Goal: Check status: Check status

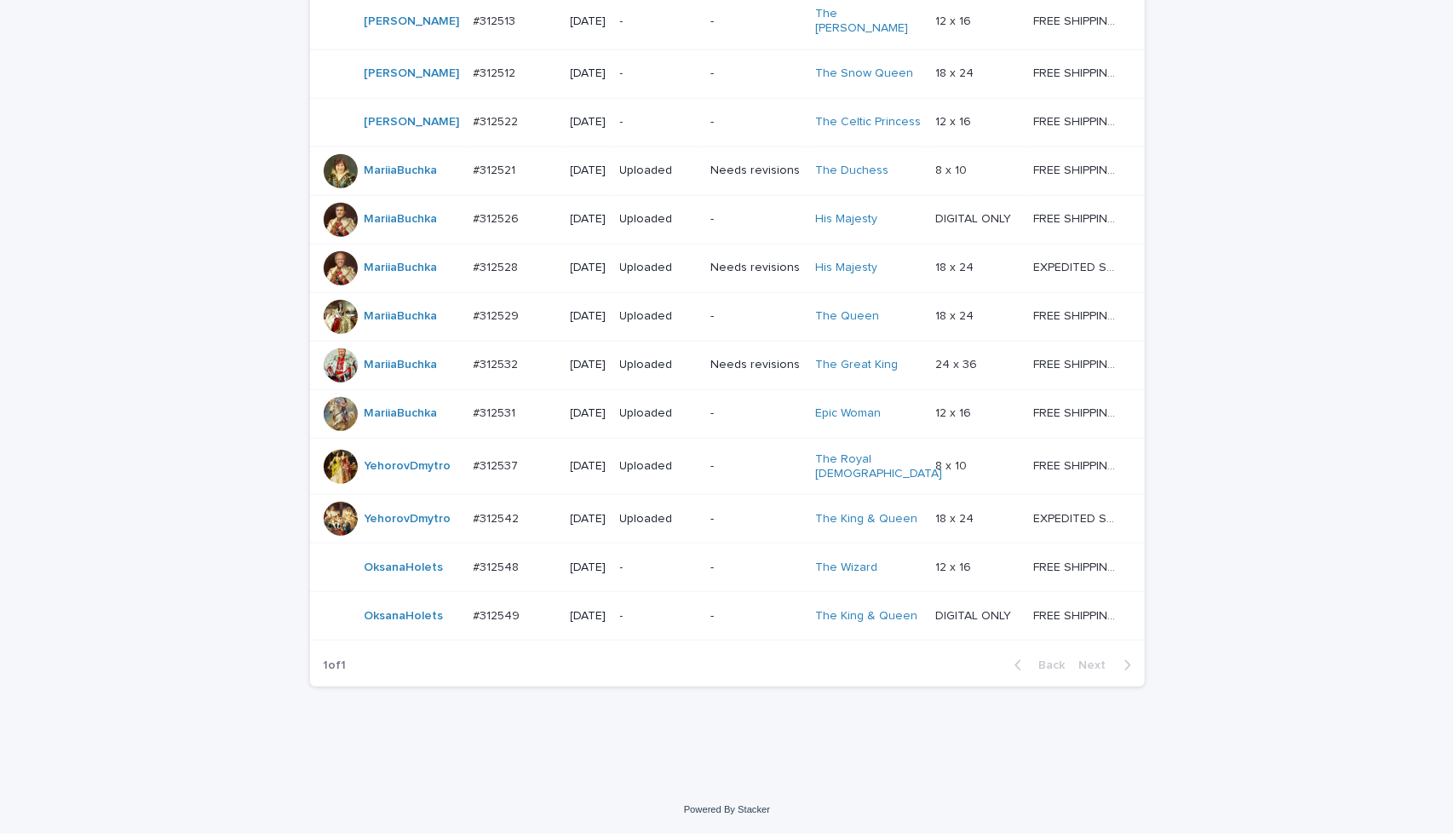
scroll to position [1022, 0]
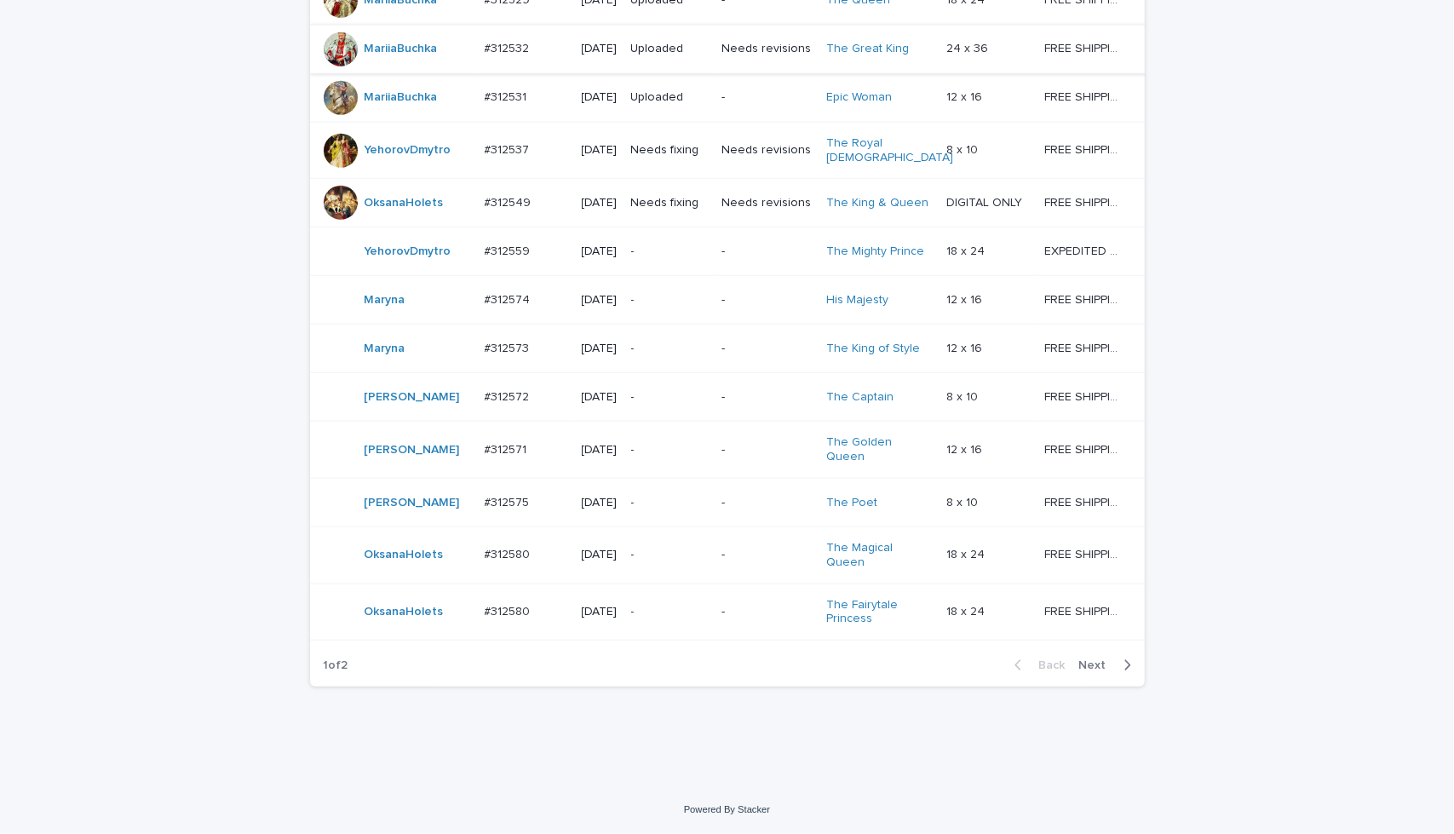
scroll to position [1421, 0]
click at [1096, 665] on span "Next" at bounding box center [1097, 665] width 37 height 12
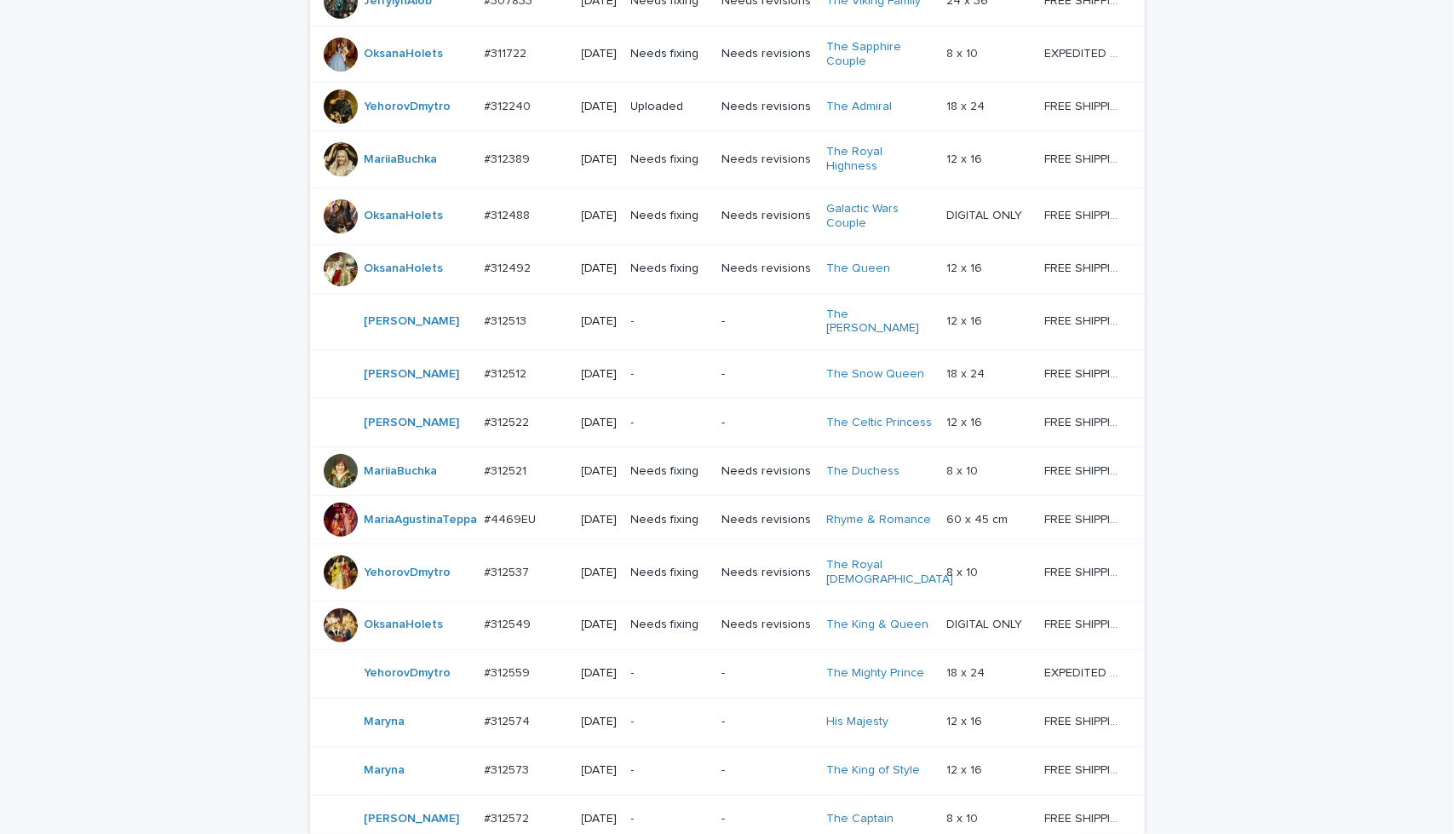
scroll to position [511, 0]
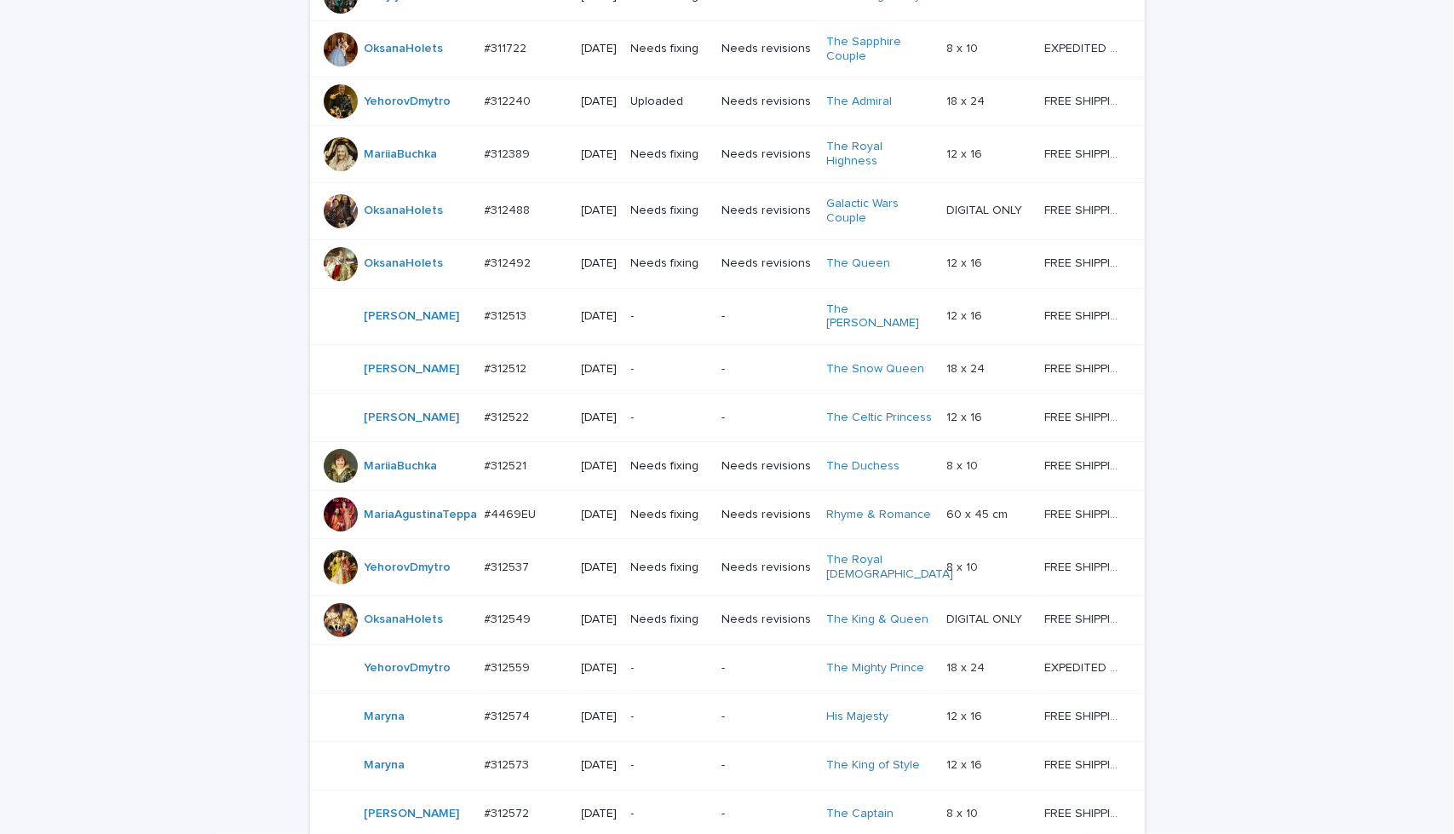
click at [780, 331] on div "-" at bounding box center [767, 316] width 91 height 28
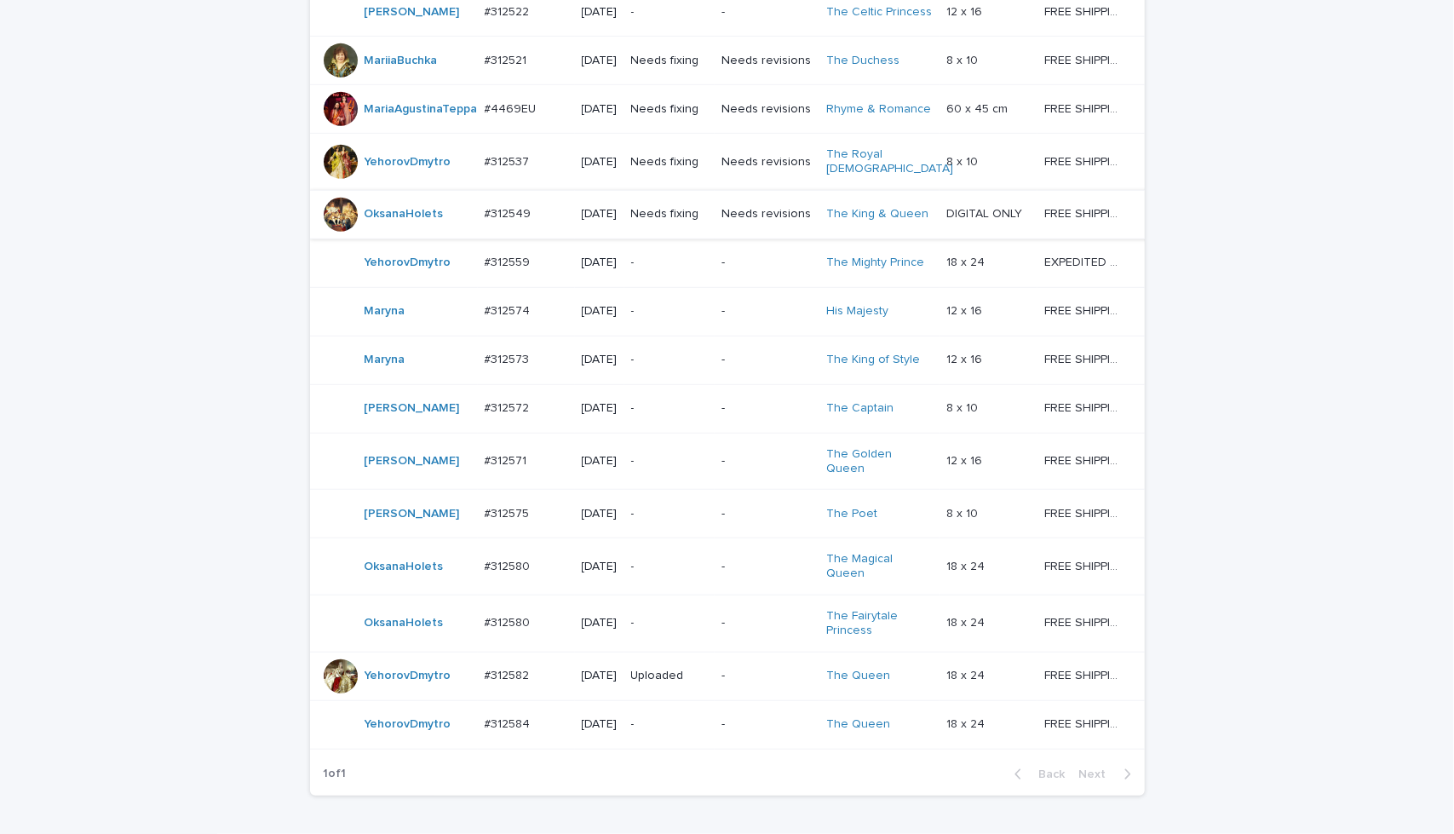
scroll to position [963, 0]
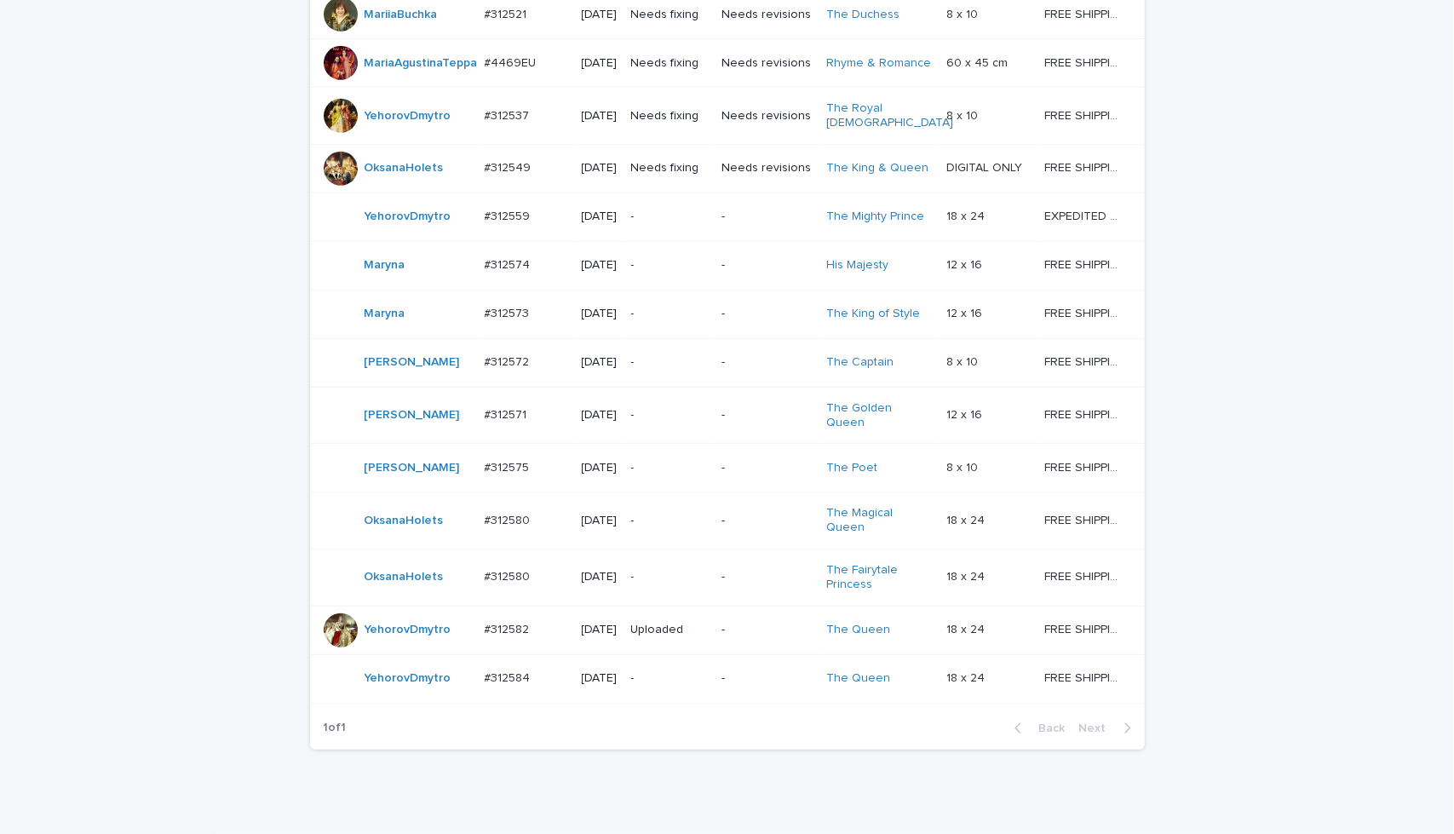
click at [796, 429] on div "-" at bounding box center [767, 415] width 91 height 28
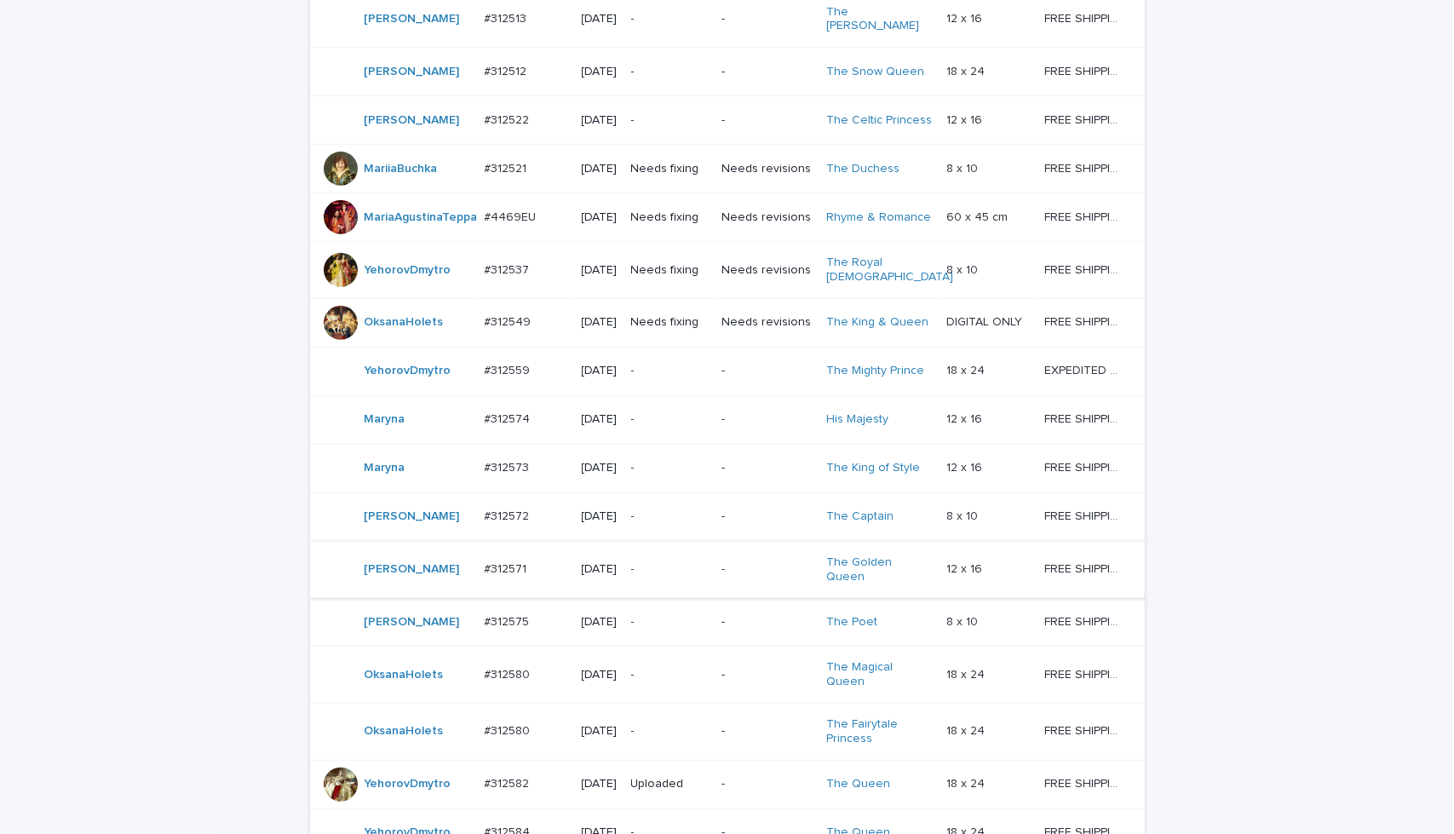
scroll to position [741, 0]
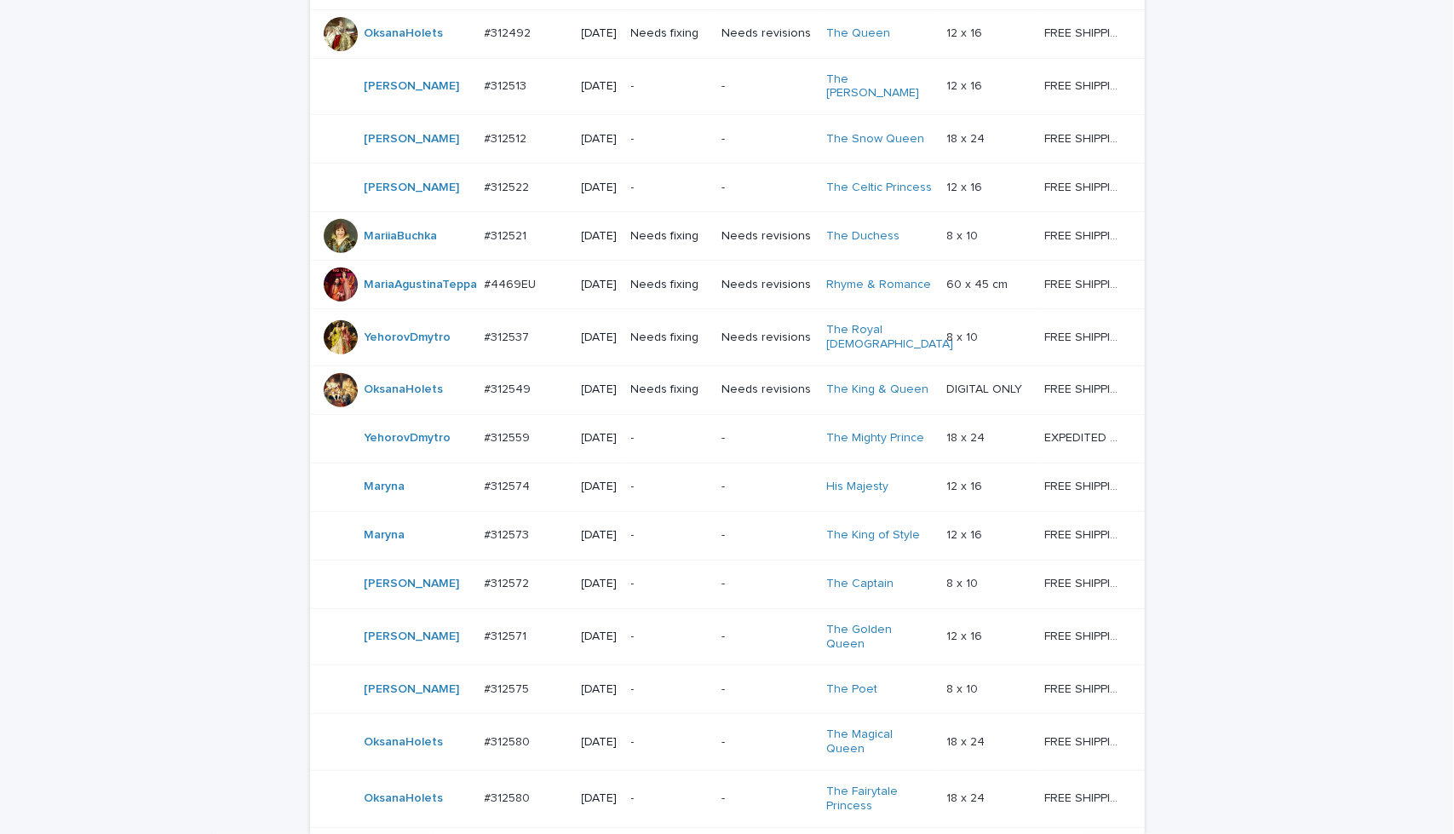
click at [704, 309] on td "Needs fixing" at bounding box center [669, 285] width 90 height 49
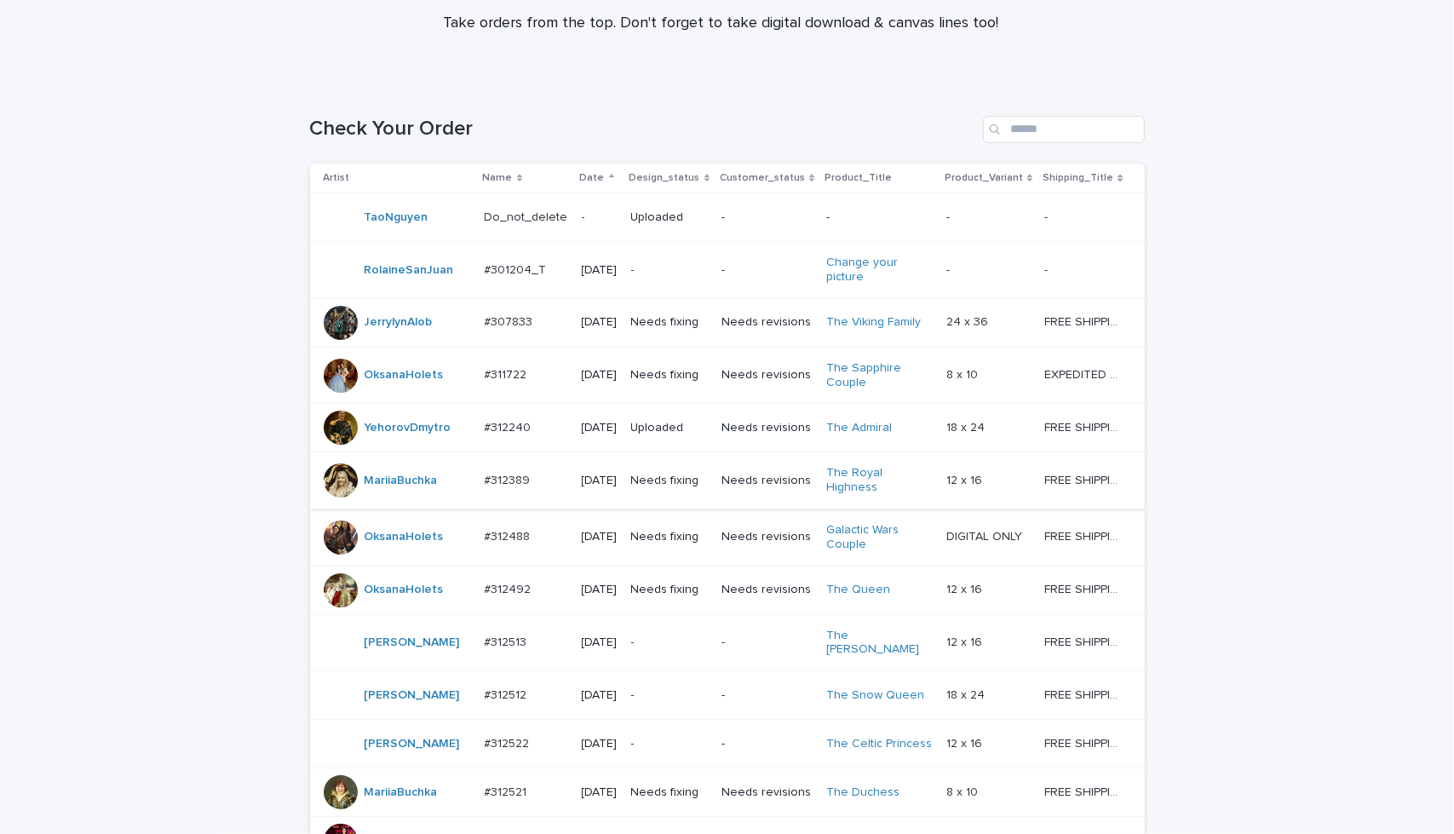
scroll to position [196, 0]
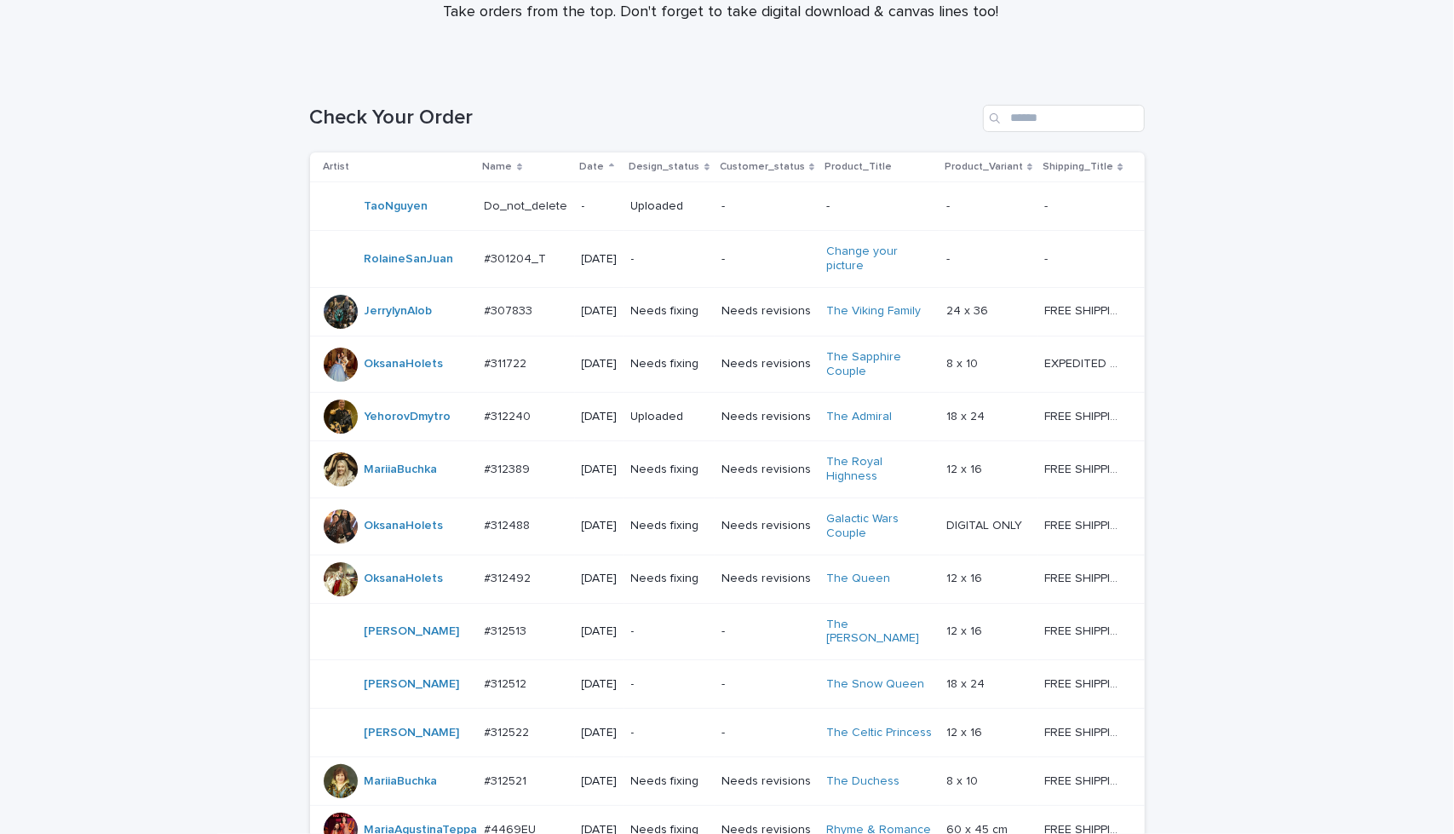
click at [773, 498] on td "Needs revisions" at bounding box center [767, 469] width 105 height 57
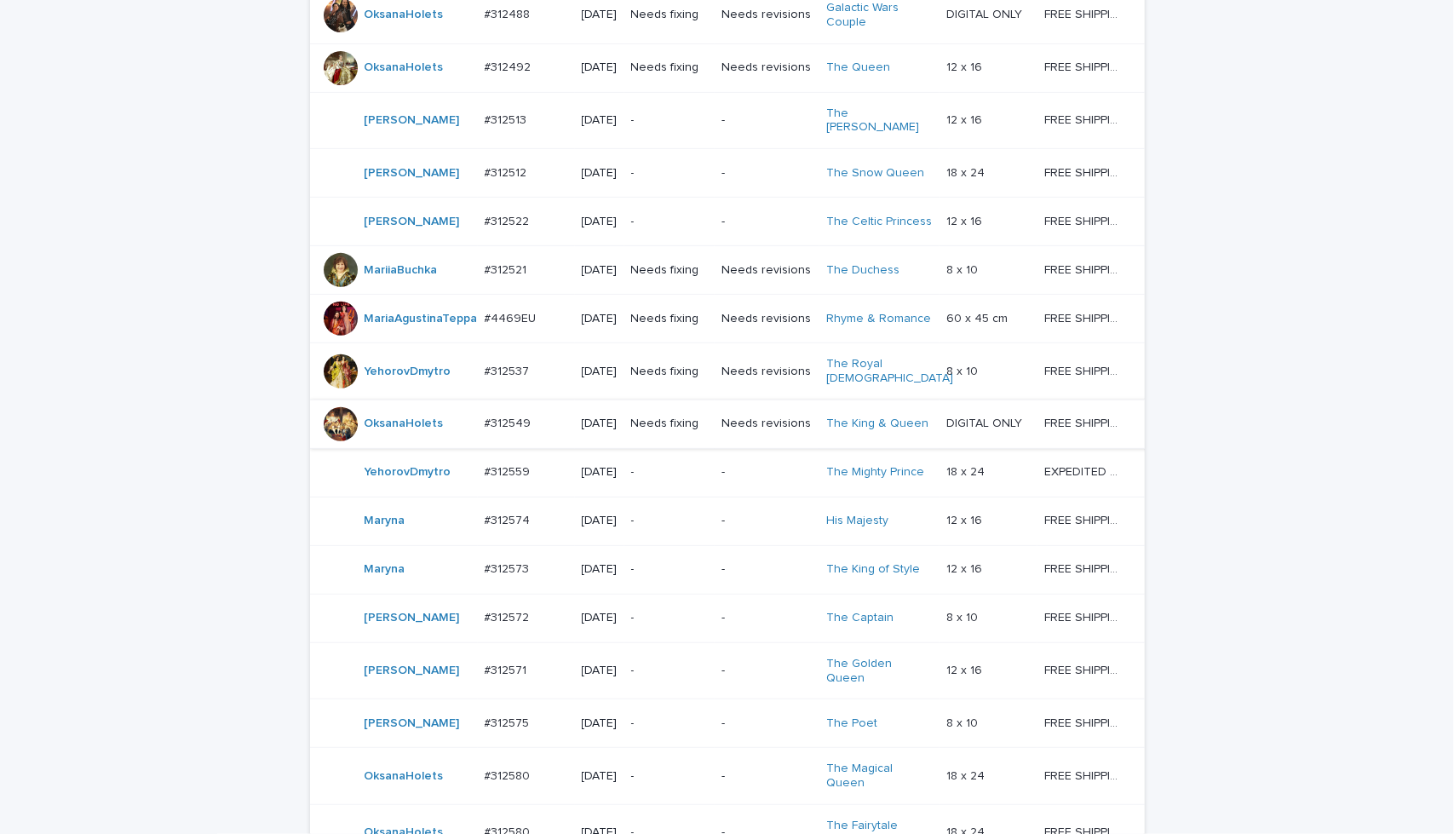
scroll to position [707, 0]
click at [758, 448] on td "Needs revisions" at bounding box center [767, 424] width 105 height 49
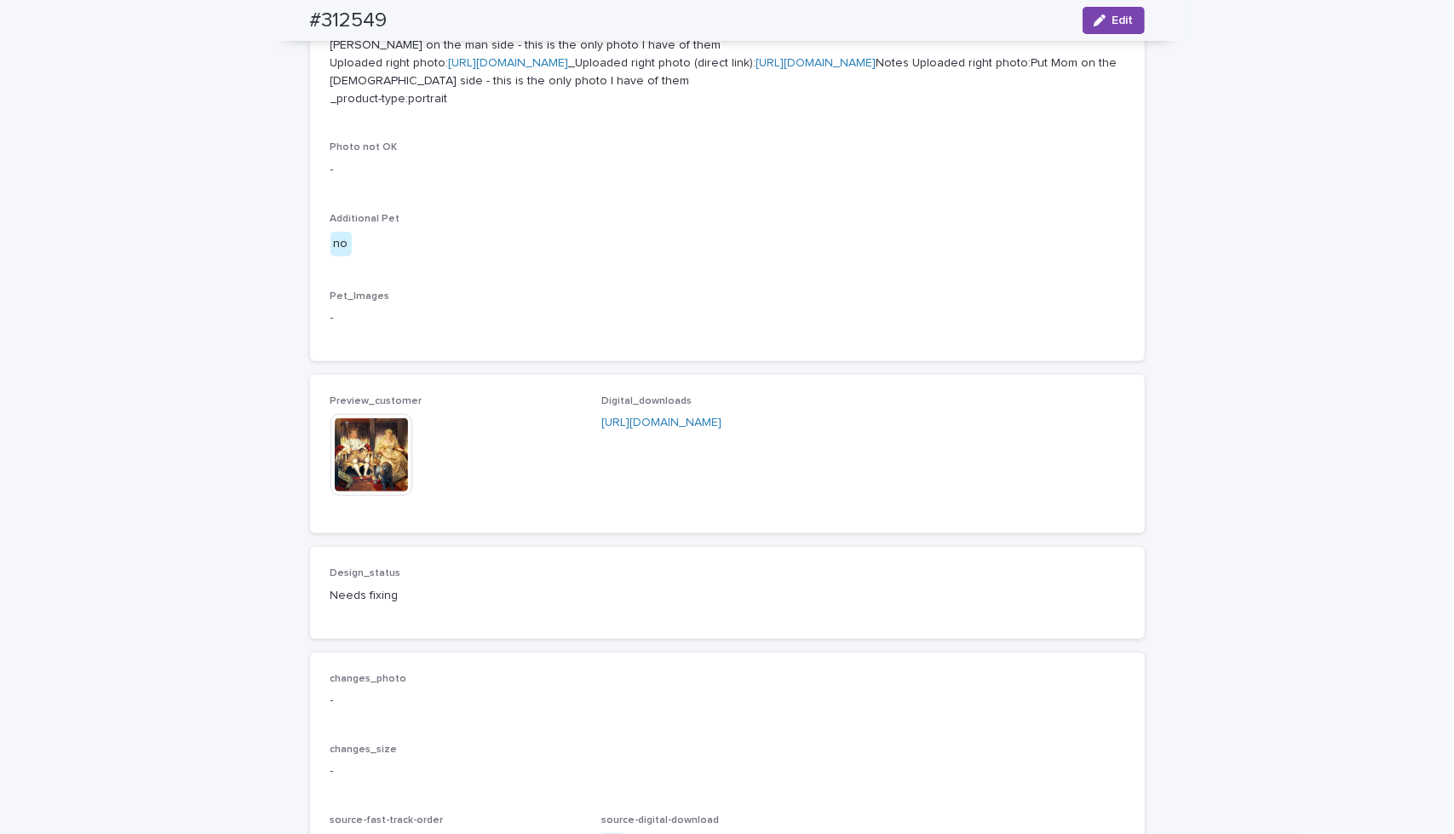
scroll to position [795, 0]
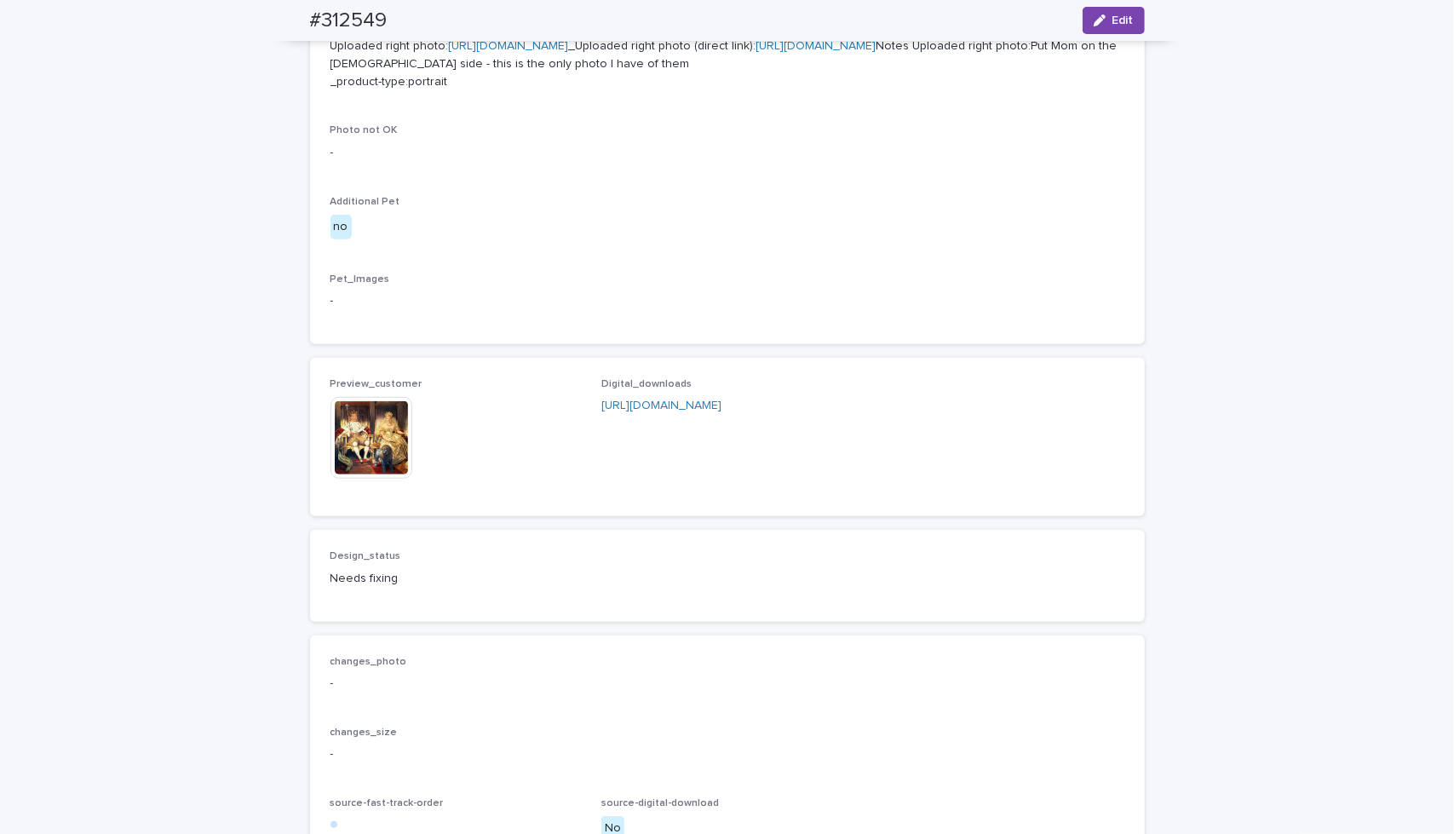
click at [388, 479] on img at bounding box center [372, 438] width 82 height 82
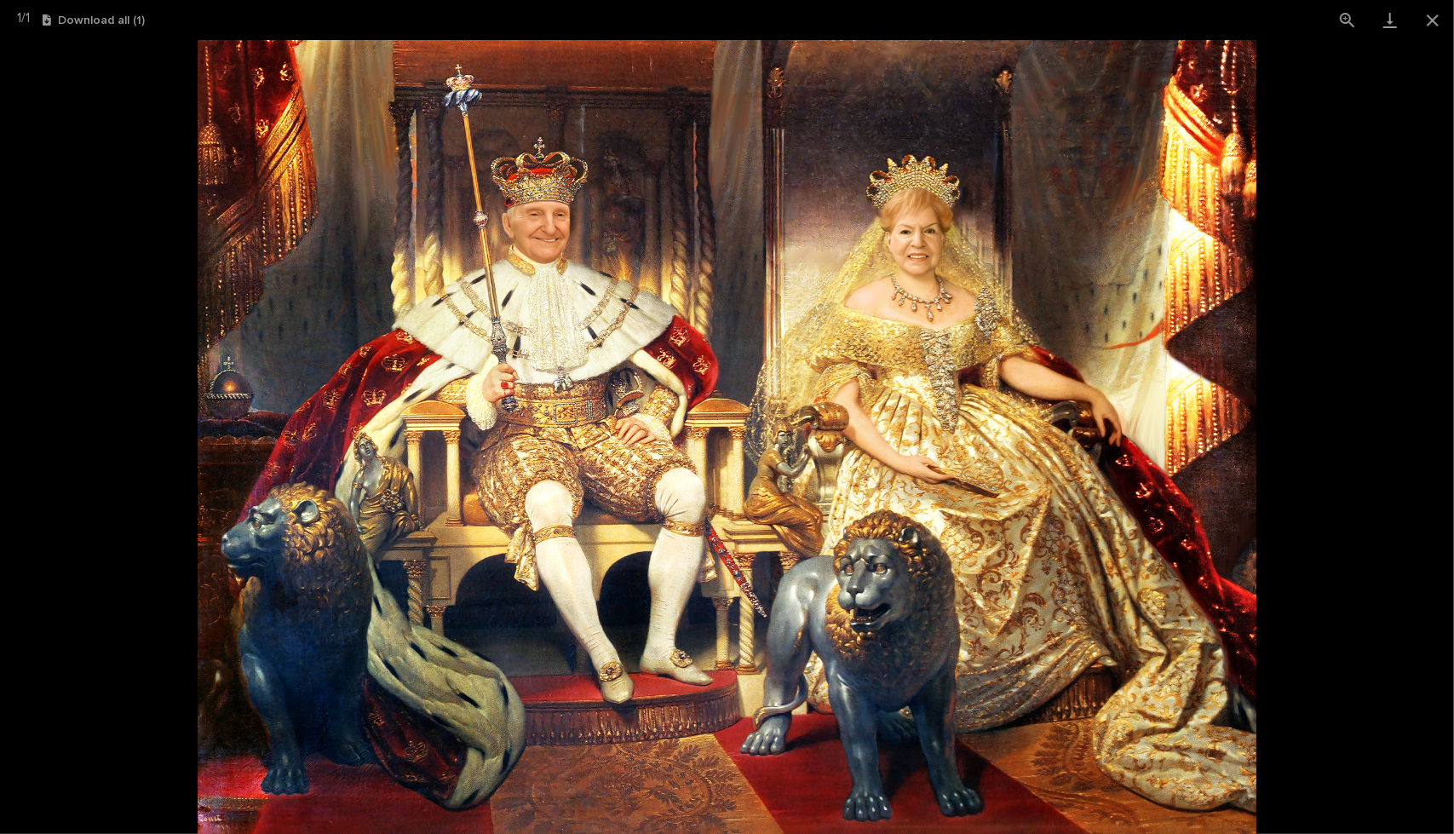
click at [61, 499] on picture at bounding box center [727, 437] width 1454 height 794
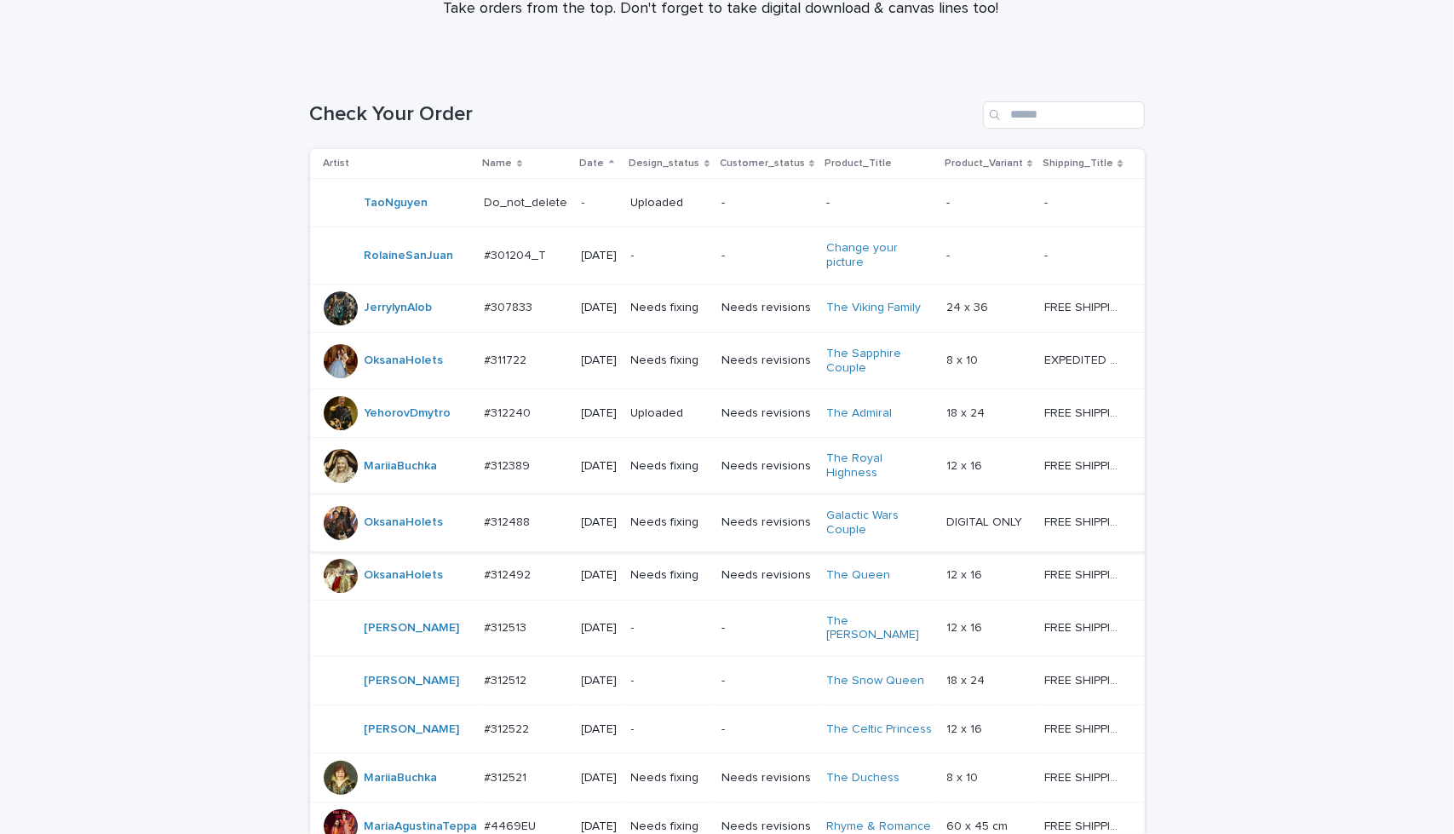
scroll to position [281, 0]
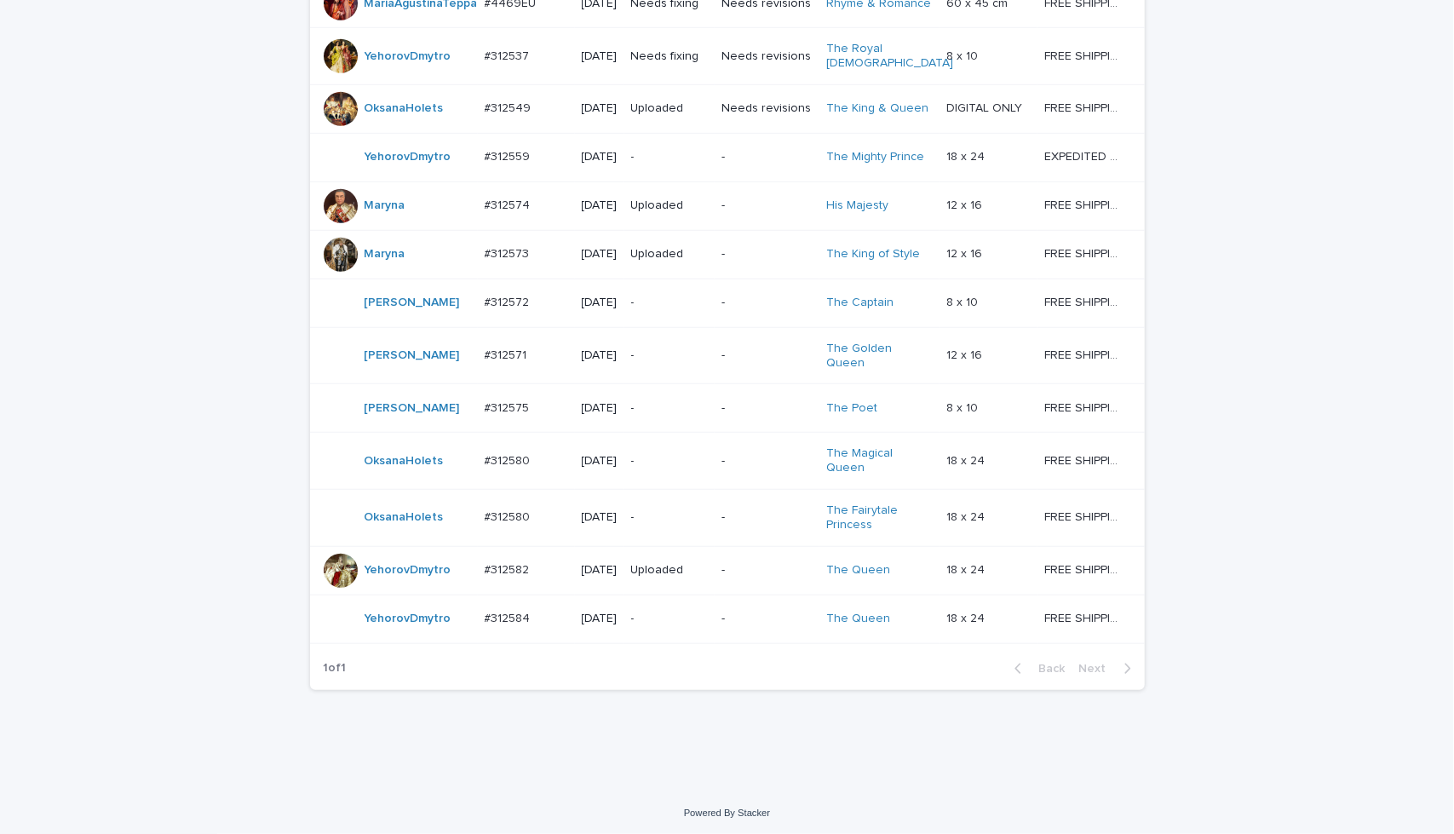
scroll to position [1105, 0]
